Goal: Task Accomplishment & Management: Use online tool/utility

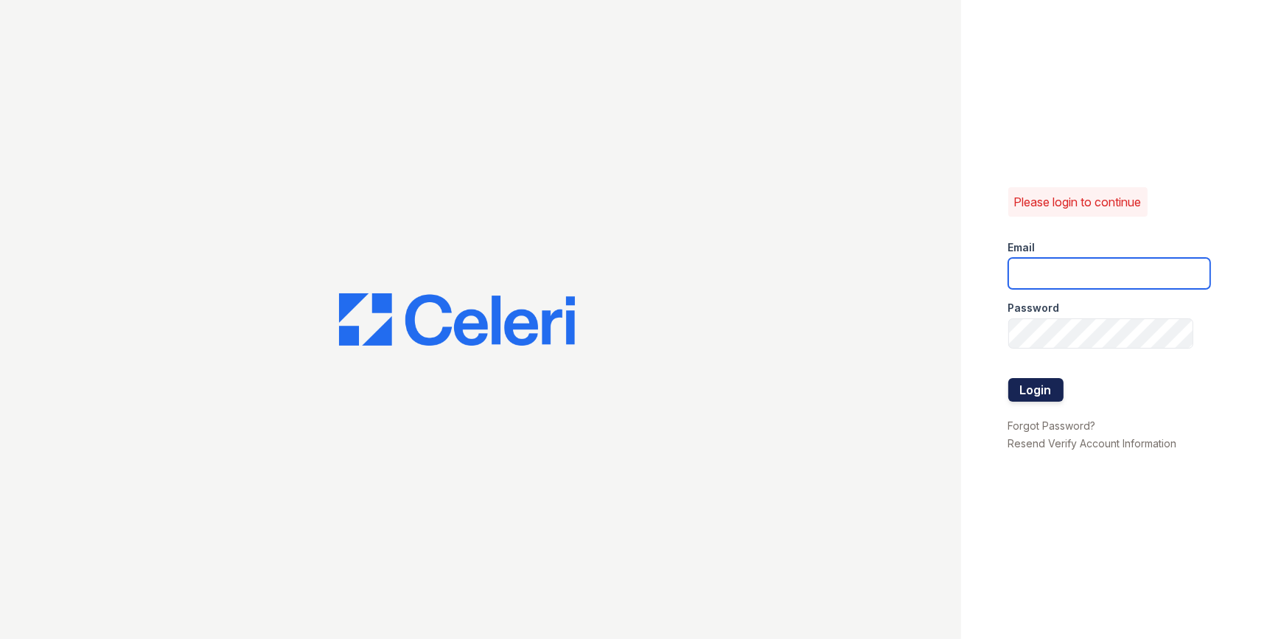
type input "[EMAIL_ADDRESS][DOMAIN_NAME]"
click at [1041, 392] on button "Login" at bounding box center [1035, 390] width 55 height 24
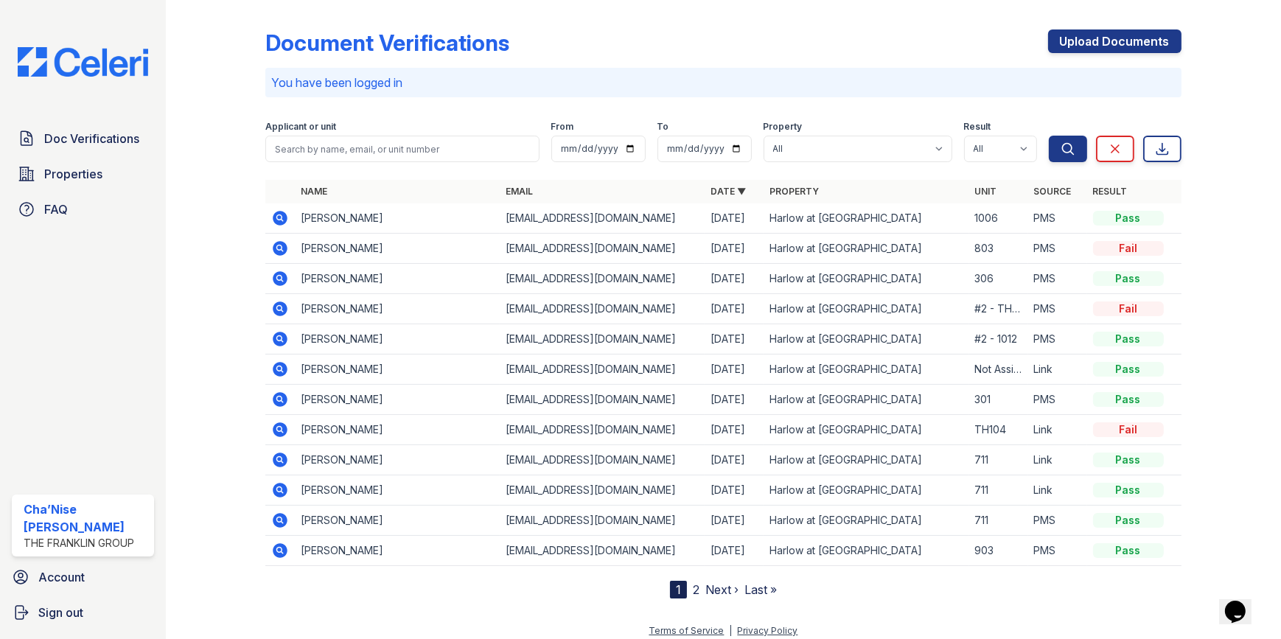
click at [278, 218] on icon at bounding box center [280, 217] width 4 height 4
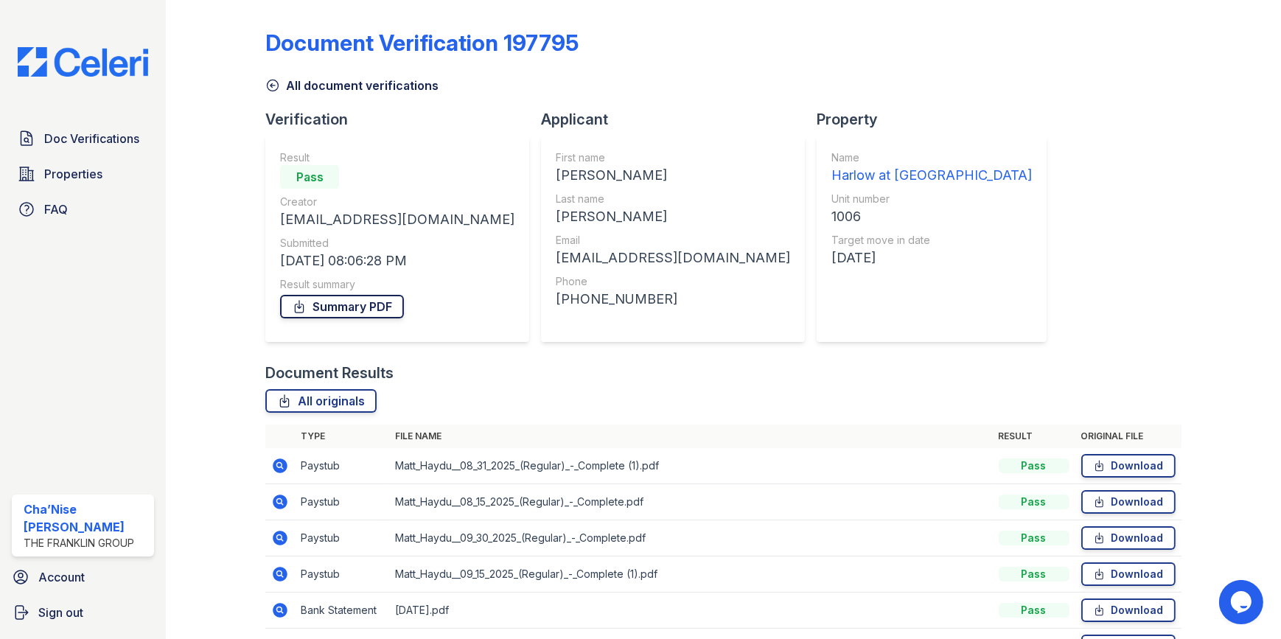
click at [360, 311] on link "Summary PDF" at bounding box center [342, 307] width 124 height 24
